Goal: Task Accomplishment & Management: Manage account settings

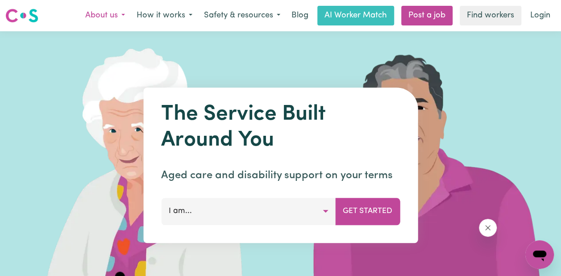
click at [108, 15] on button "About us" at bounding box center [104, 15] width 51 height 19
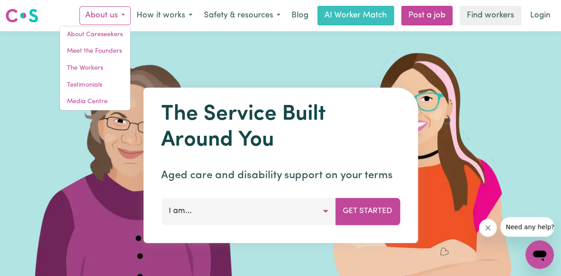
click at [442, 167] on img at bounding box center [428, 165] width 266 height 268
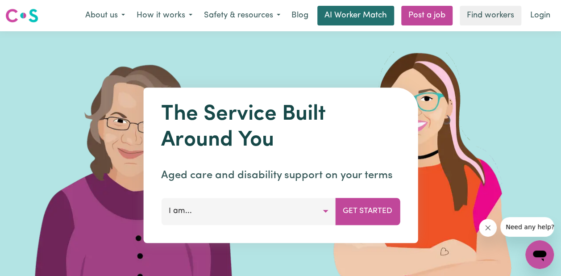
click at [360, 19] on link "AI Worker Match" at bounding box center [355, 16] width 77 height 20
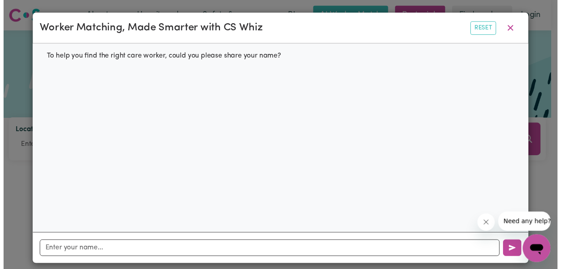
scroll to position [6, 0]
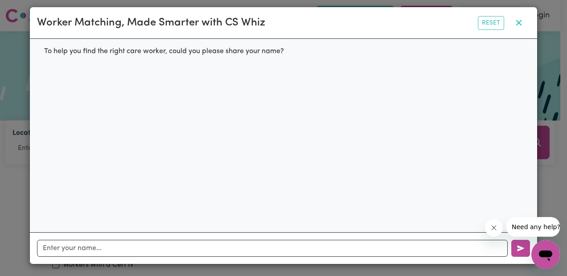
click at [518, 21] on icon "button" at bounding box center [519, 23] width 6 height 6
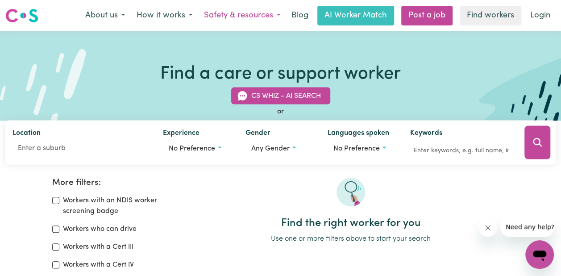
click at [272, 13] on button "Safety & resources" at bounding box center [242, 15] width 88 height 19
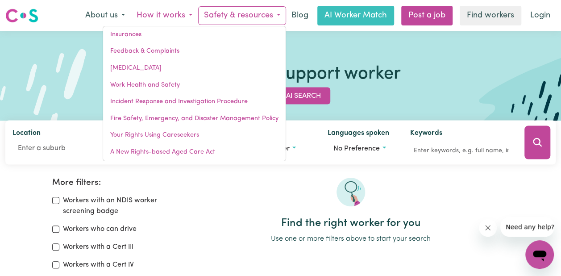
click at [149, 20] on button "How it works" at bounding box center [164, 15] width 67 height 19
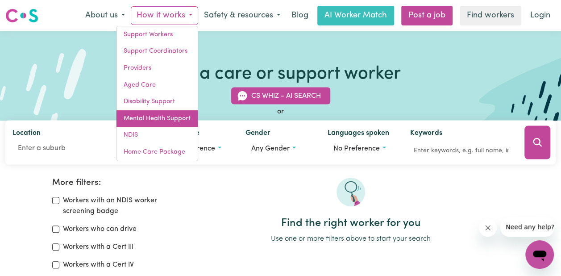
click at [141, 116] on link "Mental Health Support" at bounding box center [156, 118] width 81 height 17
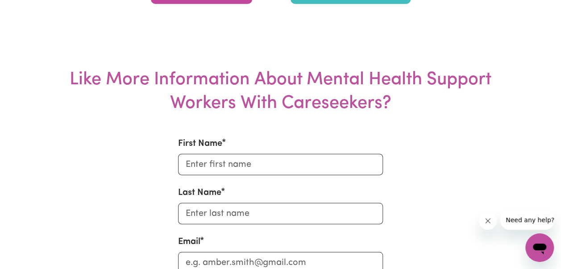
scroll to position [2568, 0]
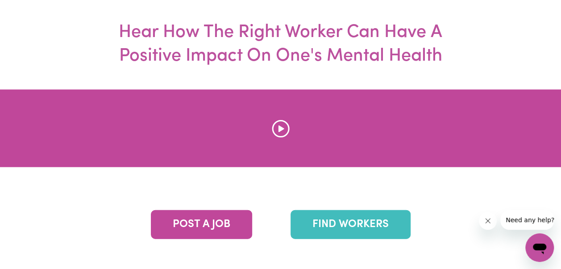
click at [560, 260] on div at bounding box center [280, 211] width 561 height 243
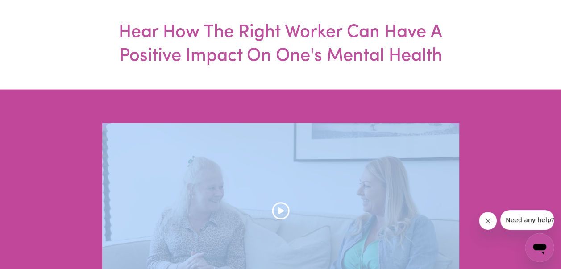
click at [560, 260] on div at bounding box center [280, 211] width 561 height 243
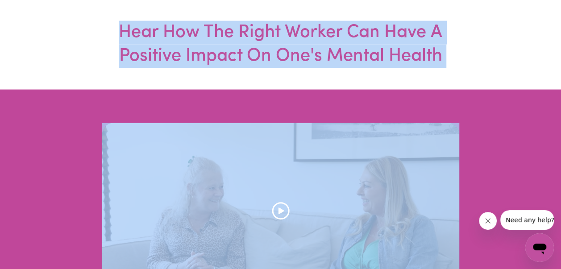
scroll to position [2568, 5]
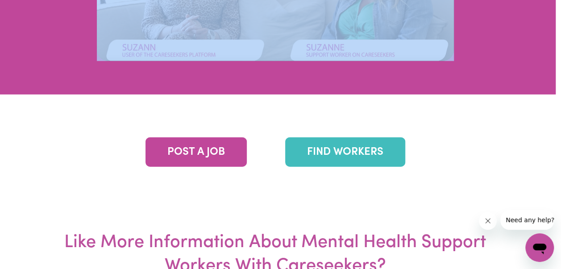
scroll to position [2811, 5]
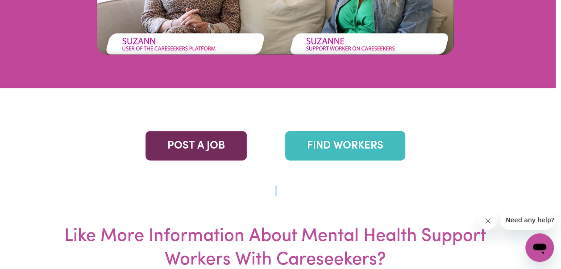
click at [203, 160] on link "POST A JOB" at bounding box center [195, 145] width 101 height 29
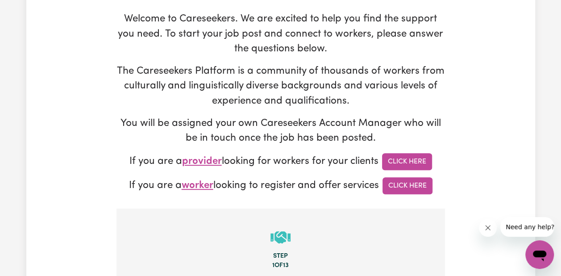
scroll to position [101, 0]
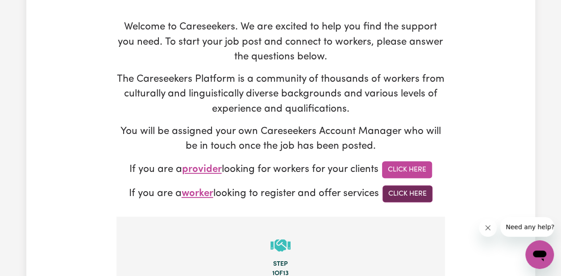
click at [391, 192] on link "Click Here" at bounding box center [407, 193] width 50 height 17
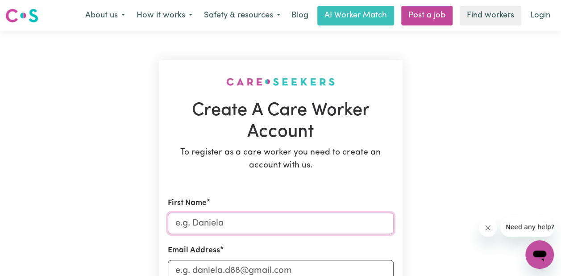
click at [281, 225] on input "First Name" at bounding box center [281, 222] width 226 height 21
type input "Bhumi"
click at [263, 268] on input "Email Address" at bounding box center [281, 270] width 226 height 21
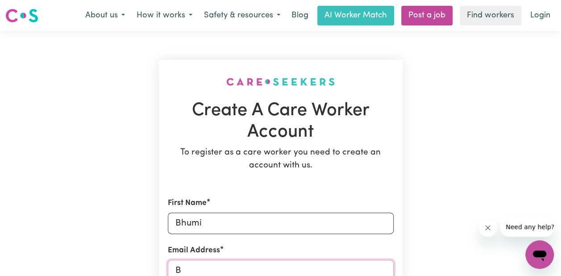
scroll to position [0, 0]
click at [263, 268] on input "Bhumi" at bounding box center [281, 269] width 226 height 21
click at [286, 269] on input "Bhumi" at bounding box center [281, 269] width 226 height 21
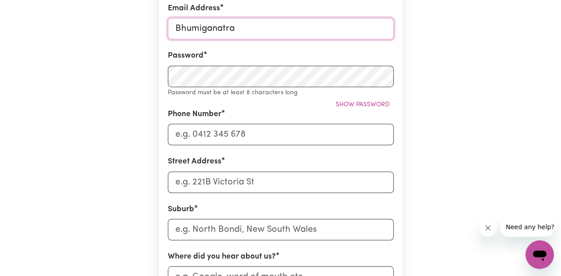
type input "bhumiganatra81@gmail.com"
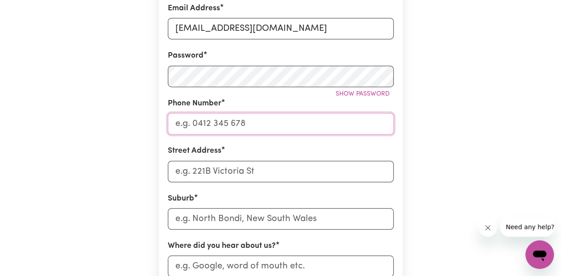
click at [201, 125] on input "Phone Number" at bounding box center [281, 123] width 226 height 21
type input "0470650611"
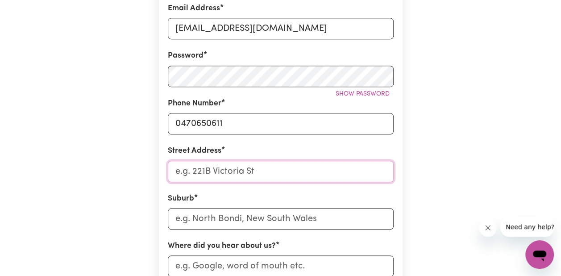
click at [190, 169] on input "Street Address" at bounding box center [281, 171] width 226 height 21
type input "60 silky oak crescent carindale"
click at [185, 222] on input "text" at bounding box center [281, 218] width 226 height 21
click at [307, 173] on input "60 silky oak crescent carindale" at bounding box center [281, 171] width 226 height 21
click at [265, 226] on input "text" at bounding box center [281, 218] width 226 height 21
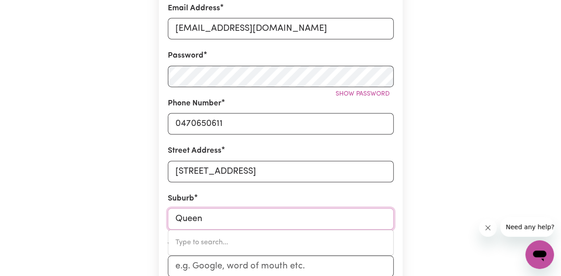
type input "Queens"
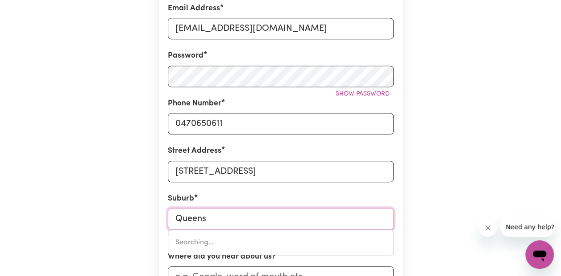
type input "Queens BEACH, Queensland, 4805"
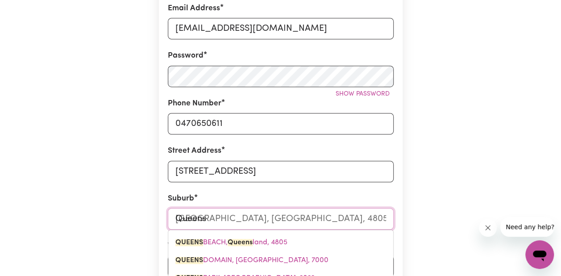
type input "Queensl"
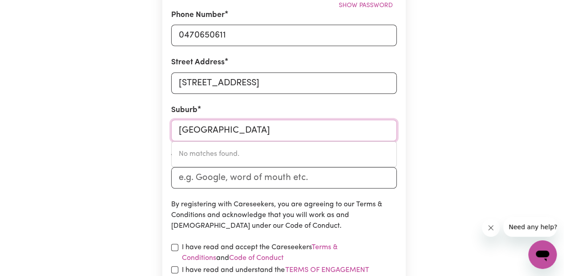
scroll to position [331, 0]
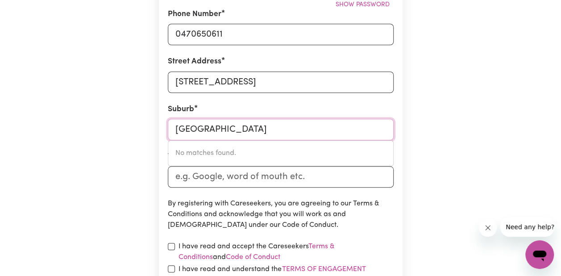
type input "Queensland"
click at [228, 181] on input "Where did you hear about us?" at bounding box center [281, 176] width 226 height 21
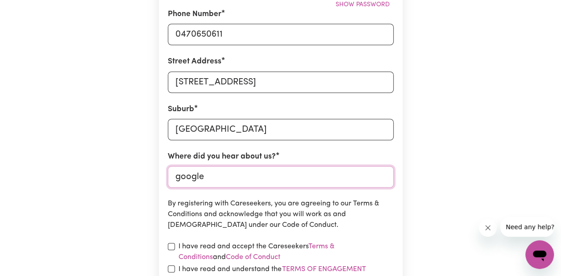
type input "google"
click at [169, 246] on input "checkbox" at bounding box center [171, 246] width 7 height 7
checkbox input "true"
click at [171, 268] on input "checkbox" at bounding box center [171, 268] width 7 height 7
checkbox input "true"
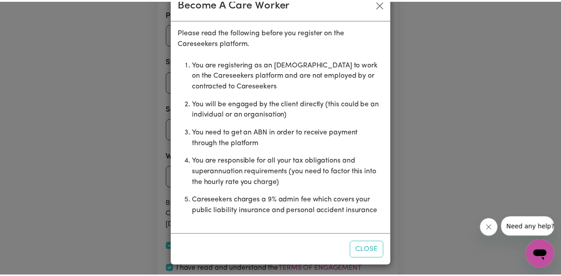
scroll to position [26, 0]
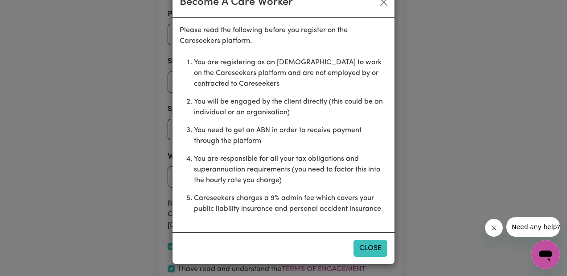
click at [368, 240] on button "Close" at bounding box center [371, 247] width 34 height 17
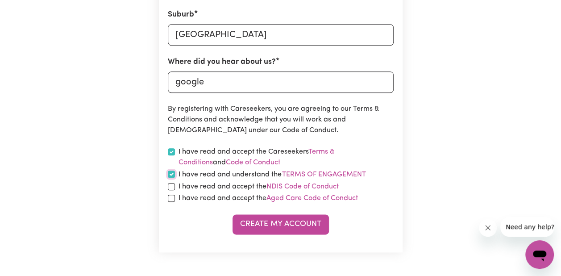
scroll to position [462, 0]
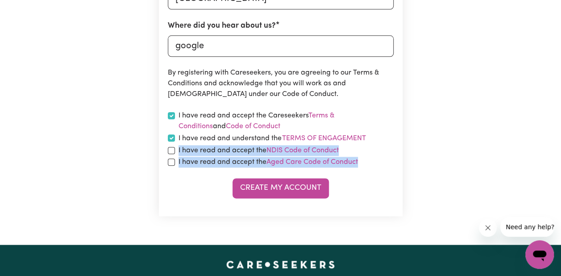
drag, startPoint x: 322, startPoint y: 201, endPoint x: 268, endPoint y: 145, distance: 78.2
click at [202, 180] on div "Create My Account" at bounding box center [281, 188] width 226 height 20
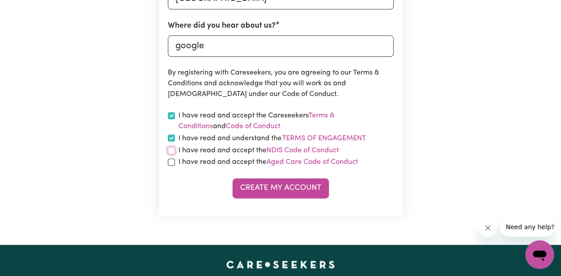
click at [170, 149] on input "checkbox" at bounding box center [171, 150] width 7 height 7
checkbox input "true"
click at [170, 161] on input "checkbox" at bounding box center [171, 161] width 7 height 7
checkbox input "true"
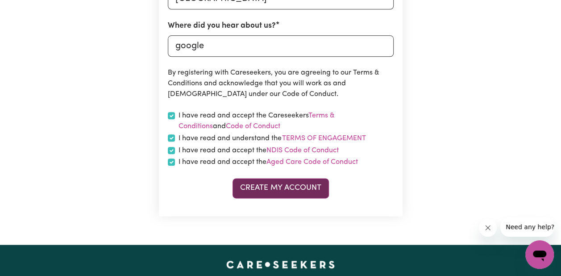
click at [258, 185] on button "Create My Account" at bounding box center [280, 188] width 96 height 20
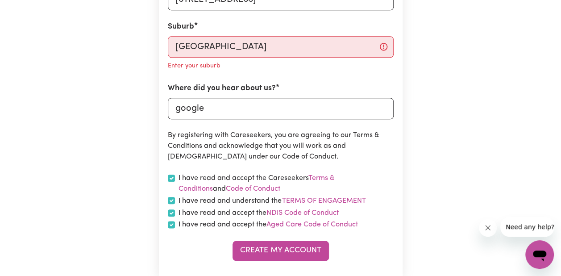
scroll to position [408, 0]
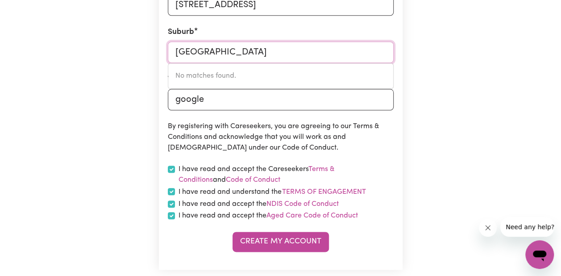
click at [231, 57] on input "Queensland" at bounding box center [281, 51] width 226 height 21
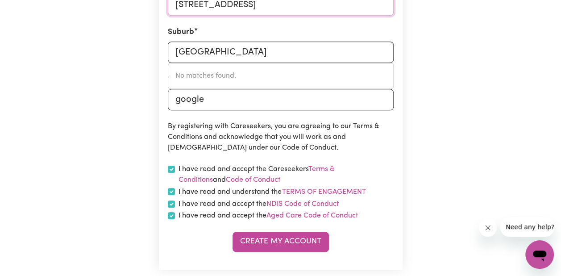
click at [313, 4] on input "60 silky oak crescent carindale" at bounding box center [281, 4] width 226 height 21
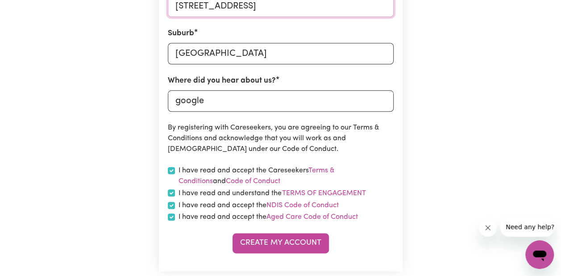
type input "60 silky oak crescent"
click at [236, 102] on input "google" at bounding box center [281, 100] width 226 height 21
type input "g"
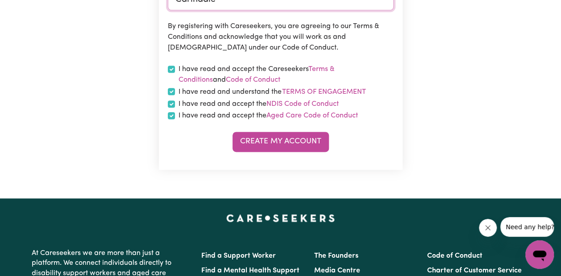
scroll to position [544, 0]
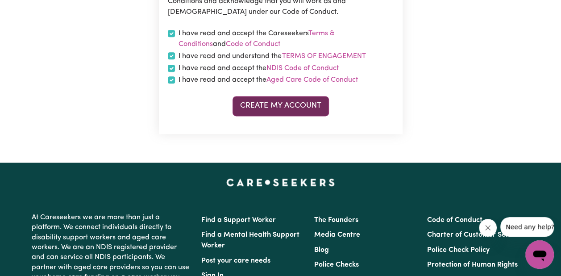
type input "Carindale"
click at [277, 103] on button "Create My Account" at bounding box center [280, 106] width 96 height 20
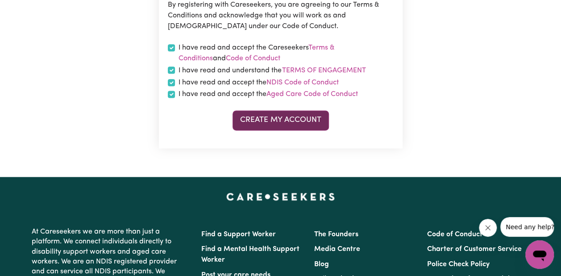
scroll to position [558, 0]
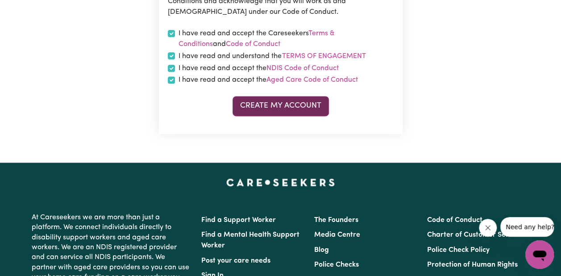
click at [277, 103] on button "Create My Account" at bounding box center [280, 106] width 96 height 20
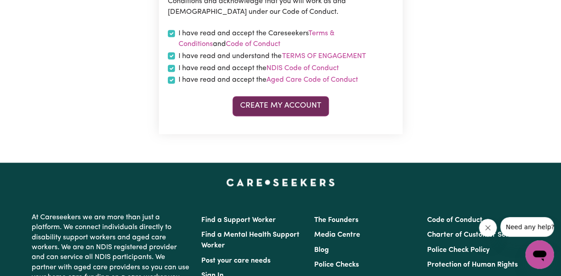
click at [277, 103] on button "Create My Account" at bounding box center [280, 106] width 96 height 20
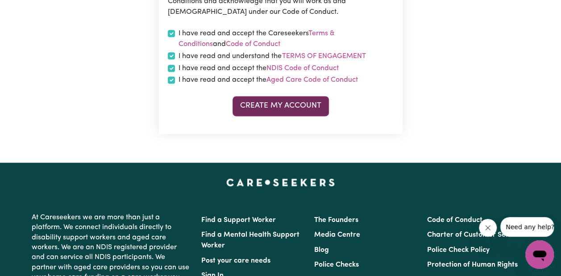
click at [277, 103] on button "Create My Account" at bounding box center [280, 106] width 96 height 20
click at [308, 110] on button "Create My Account" at bounding box center [280, 106] width 96 height 20
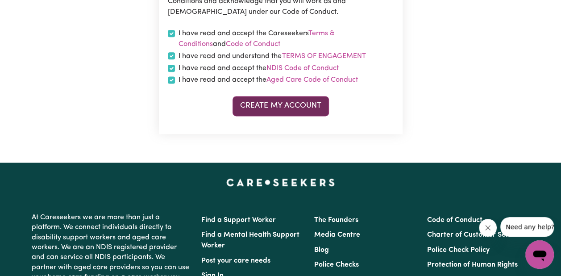
click at [308, 110] on button "Create My Account" at bounding box center [280, 106] width 96 height 20
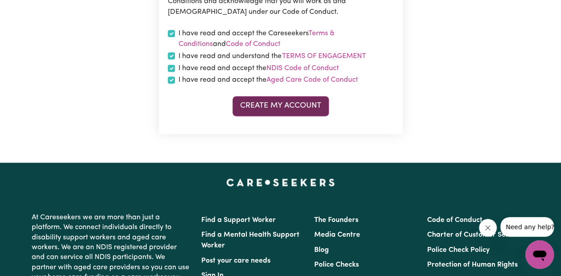
click at [308, 110] on button "Create My Account" at bounding box center [280, 106] width 96 height 20
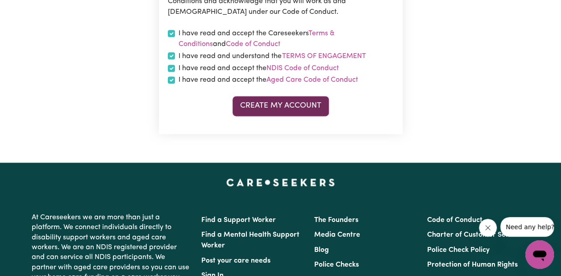
click at [308, 110] on button "Create My Account" at bounding box center [280, 106] width 96 height 20
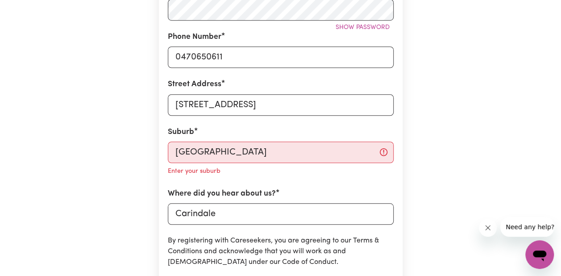
scroll to position [267, 0]
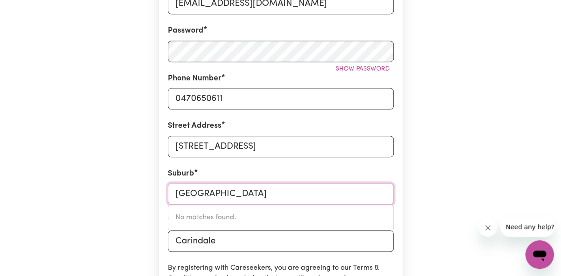
click at [280, 194] on input "Queensland" at bounding box center [281, 193] width 226 height 21
type input "Q"
type input "Carin"
type input "CarinA, Queensland, 4152"
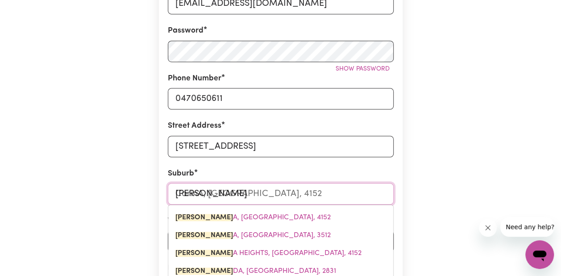
type input "Carind"
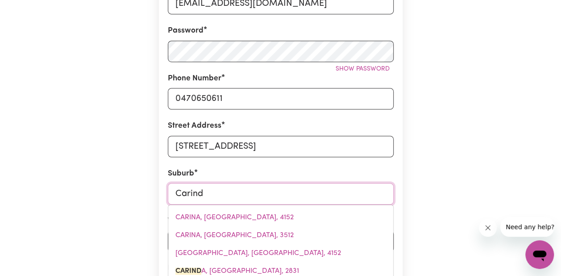
type input "Carinda"
type input "Carinda, New South Wales, 2831"
type input "Carindal"
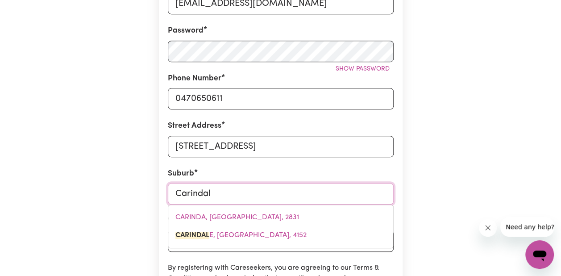
type input "Carindale"
type input "Carindale, Queensland, 4152"
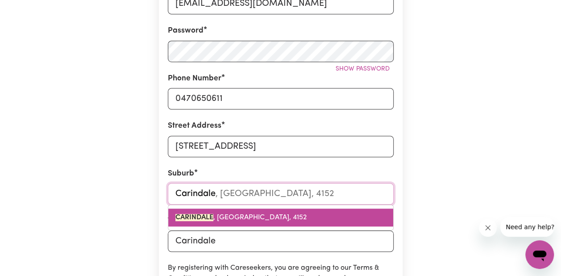
click at [255, 215] on span "CARINDALE , Queensland, 4152" at bounding box center [240, 217] width 131 height 7
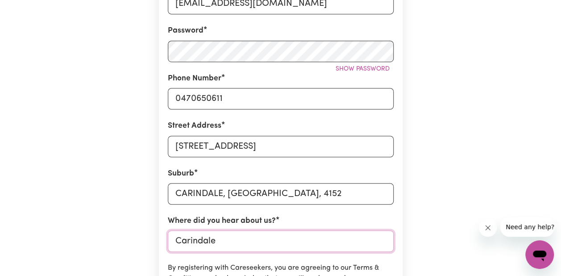
click at [235, 244] on input "Carindale" at bounding box center [281, 240] width 226 height 21
type input "C"
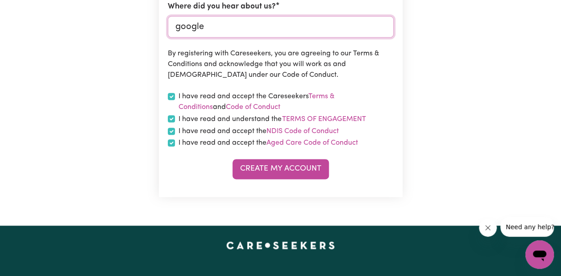
scroll to position [522, 0]
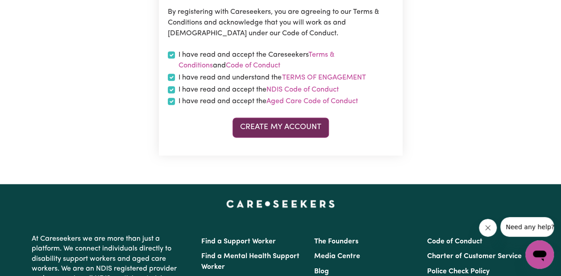
type input "google"
click at [288, 125] on button "Create My Account" at bounding box center [280, 127] width 96 height 20
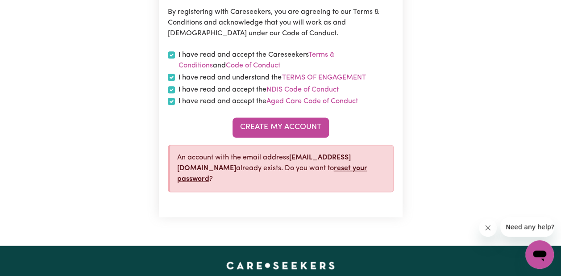
click at [217, 179] on link "reset your password" at bounding box center [272, 174] width 190 height 18
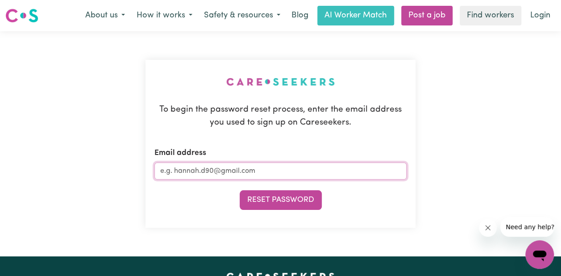
click at [240, 166] on input "Email address" at bounding box center [280, 170] width 252 height 17
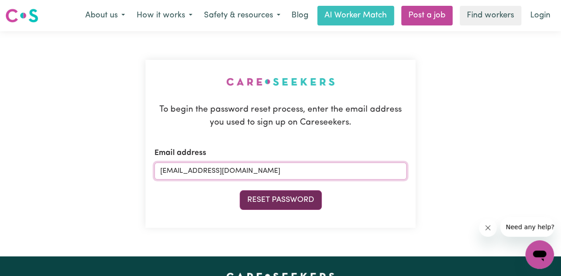
type input "[EMAIL_ADDRESS][DOMAIN_NAME]"
click at [293, 202] on button "Reset Password" at bounding box center [280, 200] width 82 height 20
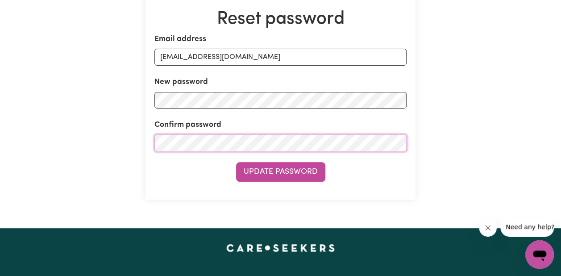
scroll to position [113, 0]
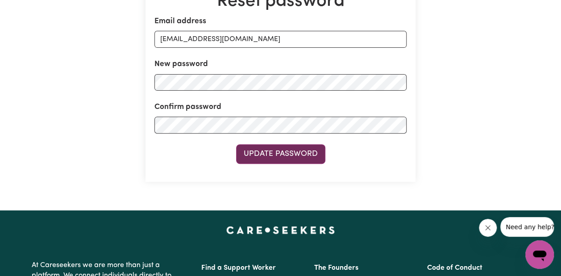
click at [293, 148] on button "Update Password" at bounding box center [280, 154] width 89 height 20
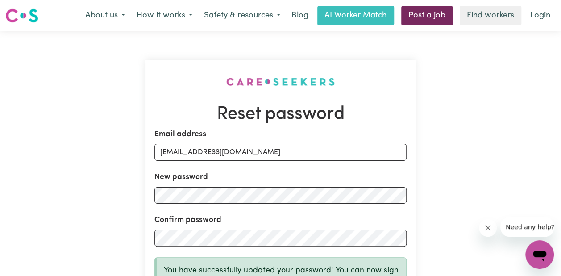
click at [419, 10] on link "Post a job" at bounding box center [426, 16] width 51 height 20
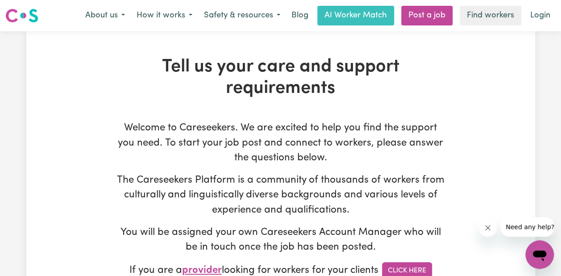
type input "bhumiganatra81@gmail.com"
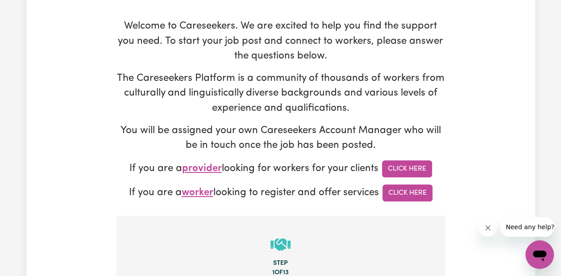
scroll to position [107, 0]
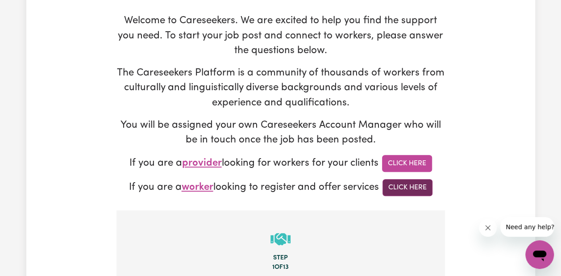
click at [415, 185] on link "Click Here" at bounding box center [407, 187] width 50 height 17
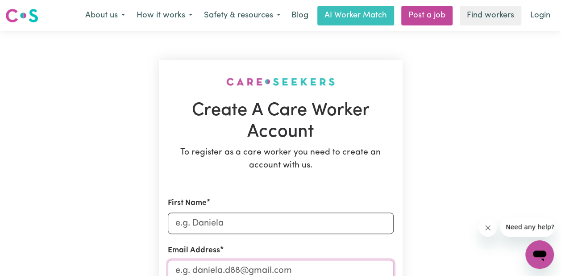
type input "[EMAIL_ADDRESS][DOMAIN_NAME]"
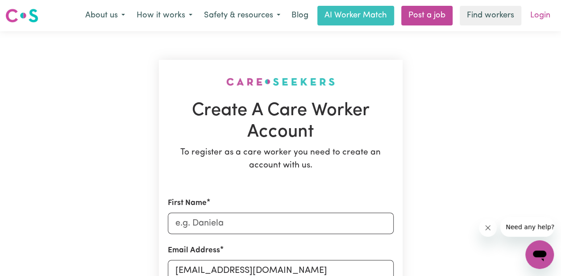
click at [534, 15] on link "Login" at bounding box center [539, 16] width 31 height 20
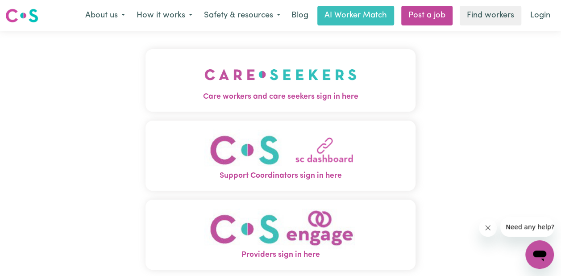
click at [348, 97] on span "Care workers and care seekers sign in here" at bounding box center [280, 97] width 270 height 12
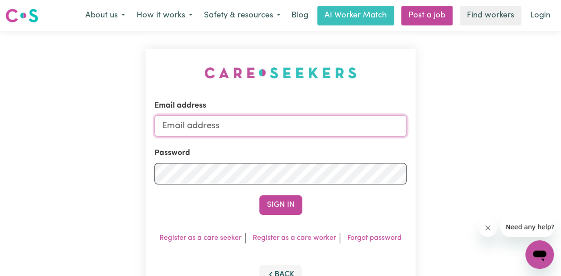
type input "[EMAIL_ADDRESS][DOMAIN_NAME]"
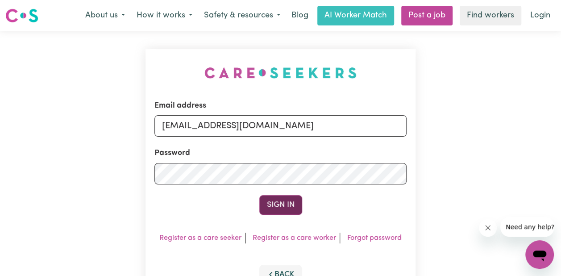
click at [289, 207] on button "Sign In" at bounding box center [280, 205] width 43 height 20
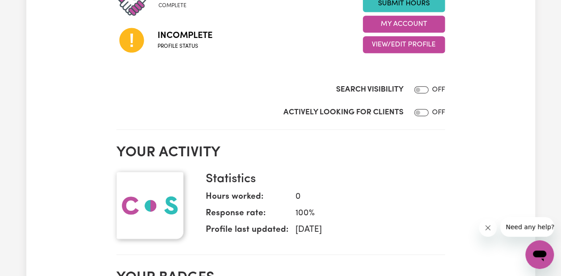
scroll to position [184, 0]
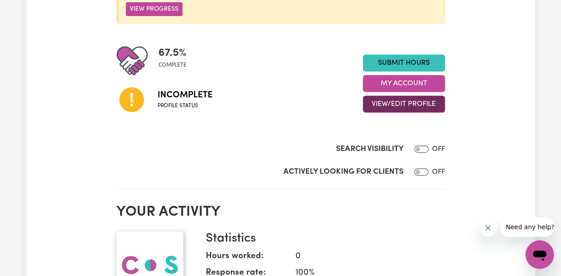
click at [396, 103] on button "View/Edit Profile" at bounding box center [404, 103] width 82 height 17
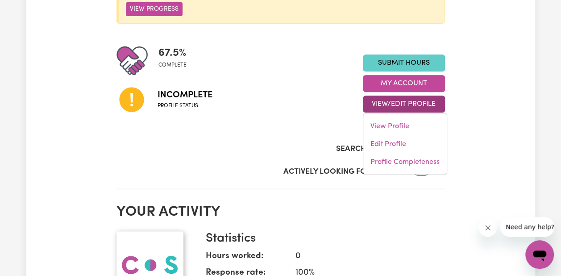
click at [401, 66] on link "Submit Hours" at bounding box center [404, 62] width 82 height 17
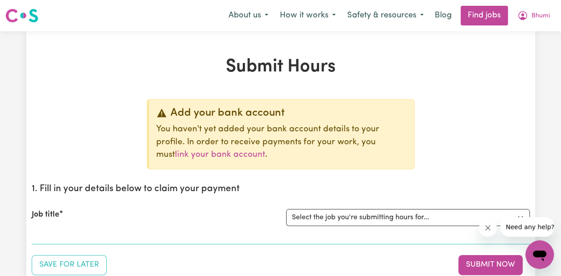
click at [401, 66] on h1 "Submit Hours" at bounding box center [281, 66] width 498 height 21
click at [472, 219] on select "Select the job you're submitting hours for..." at bounding box center [408, 217] width 244 height 17
click at [518, 215] on select "Select the job you're submitting hours for..." at bounding box center [408, 217] width 244 height 17
drag, startPoint x: 442, startPoint y: 215, endPoint x: 487, endPoint y: 159, distance: 71.8
click at [487, 159] on div "Add your bank account You haven't yet added your bank account details to your p…" at bounding box center [281, 187] width 498 height 176
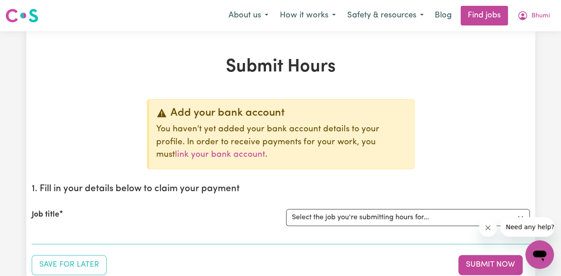
click at [487, 159] on div "Add your bank account You haven't yet added your bank account details to your p…" at bounding box center [281, 187] width 498 height 176
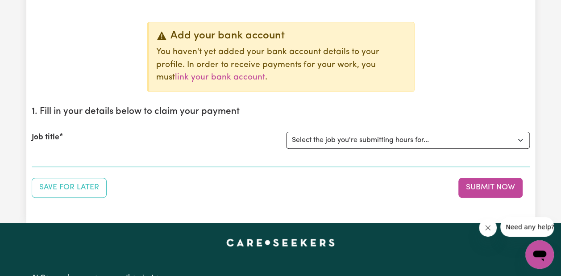
scroll to position [113, 0]
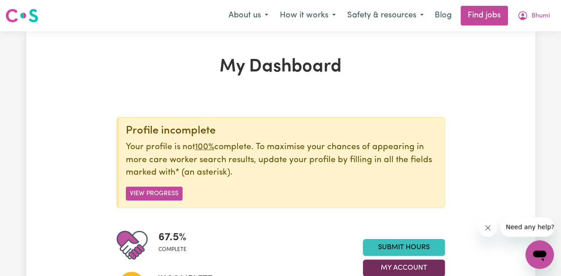
click at [411, 262] on button "My Account" at bounding box center [404, 267] width 82 height 17
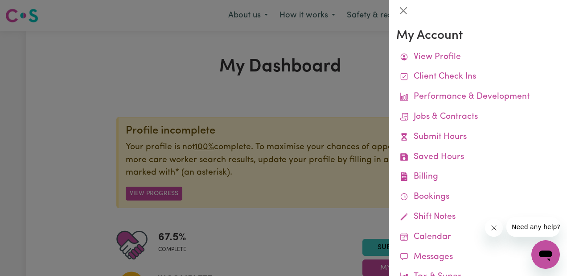
click at [117, 70] on div at bounding box center [283, 138] width 567 height 276
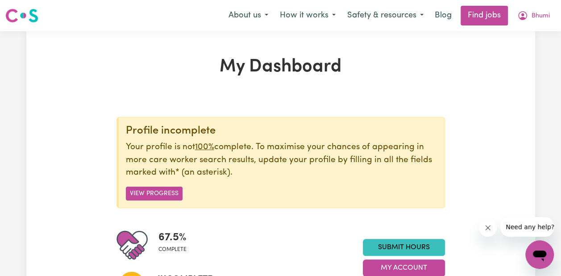
scroll to position [241, 0]
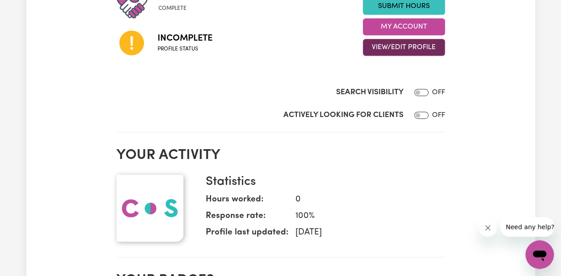
click at [399, 48] on button "View/Edit Profile" at bounding box center [404, 47] width 82 height 17
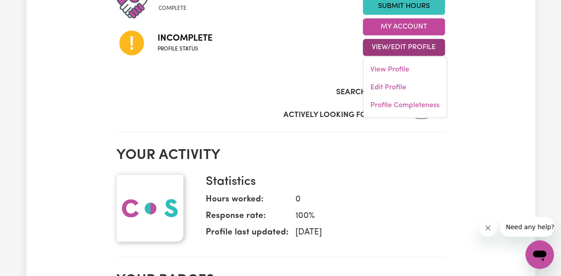
click at [427, 235] on dd "[DATE]" at bounding box center [362, 232] width 149 height 13
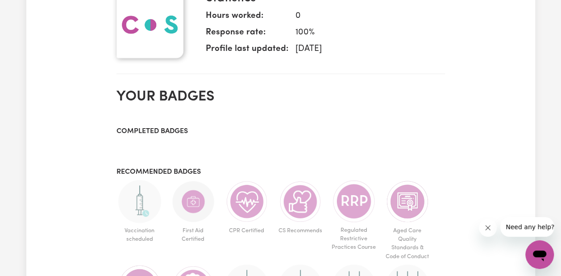
scroll to position [24, 0]
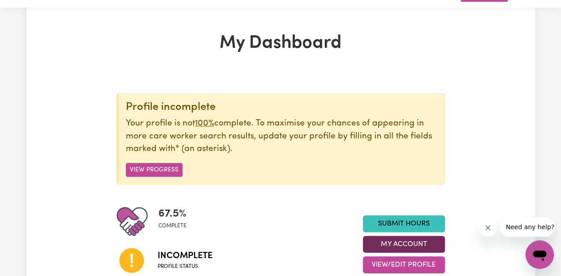
click at [415, 247] on button "My Account" at bounding box center [404, 243] width 82 height 17
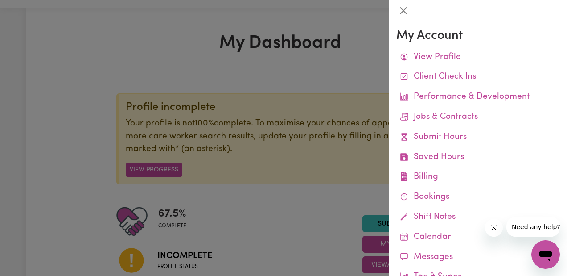
click at [15, 45] on div at bounding box center [283, 138] width 567 height 276
